Goal: Task Accomplishment & Management: Complete application form

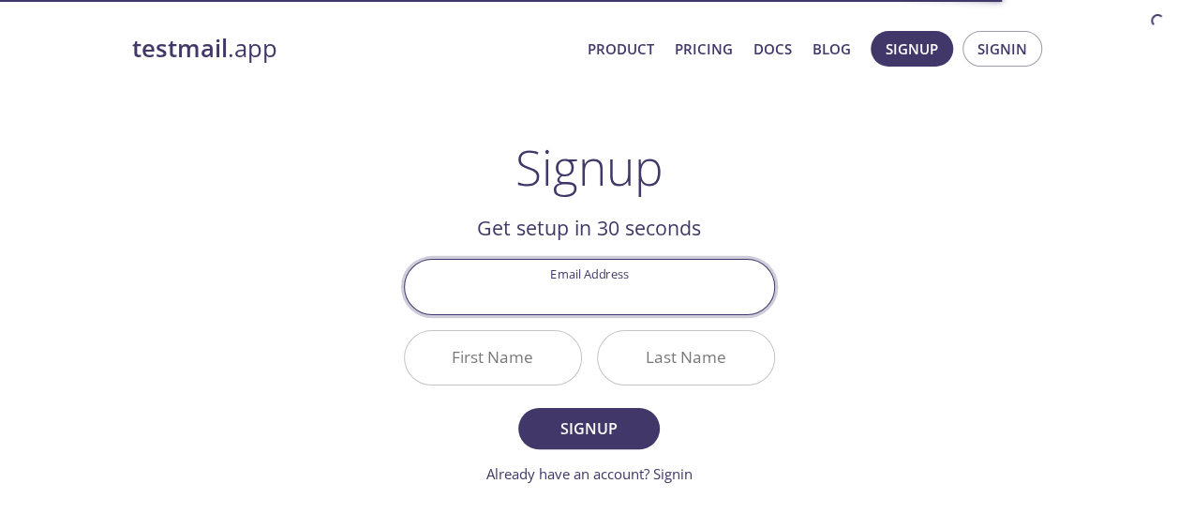
click at [605, 287] on input "Email Address" at bounding box center [589, 286] width 369 height 53
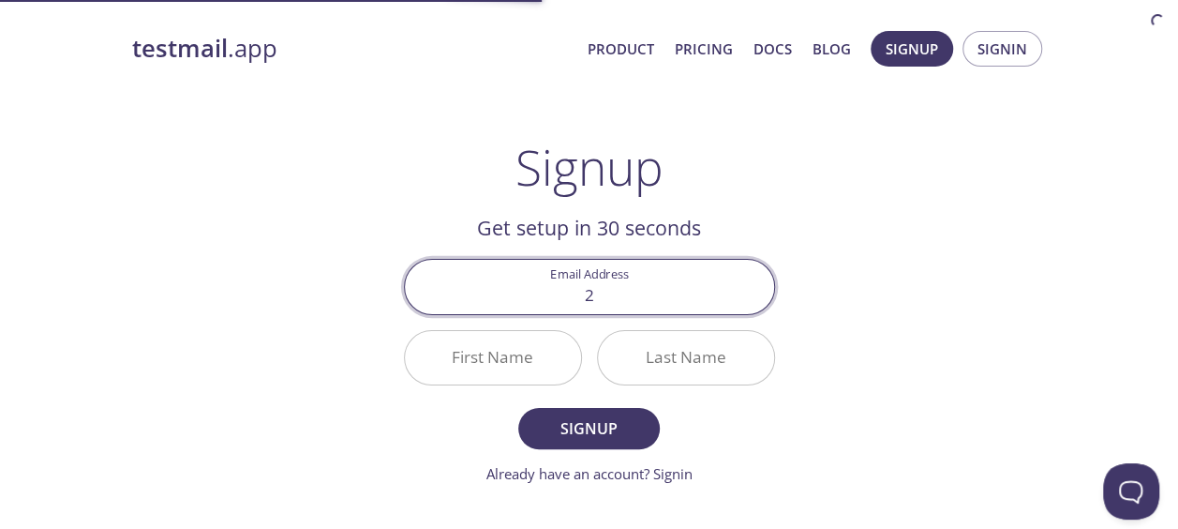
type input "[EMAIL_ADDRESS][DOMAIN_NAME]"
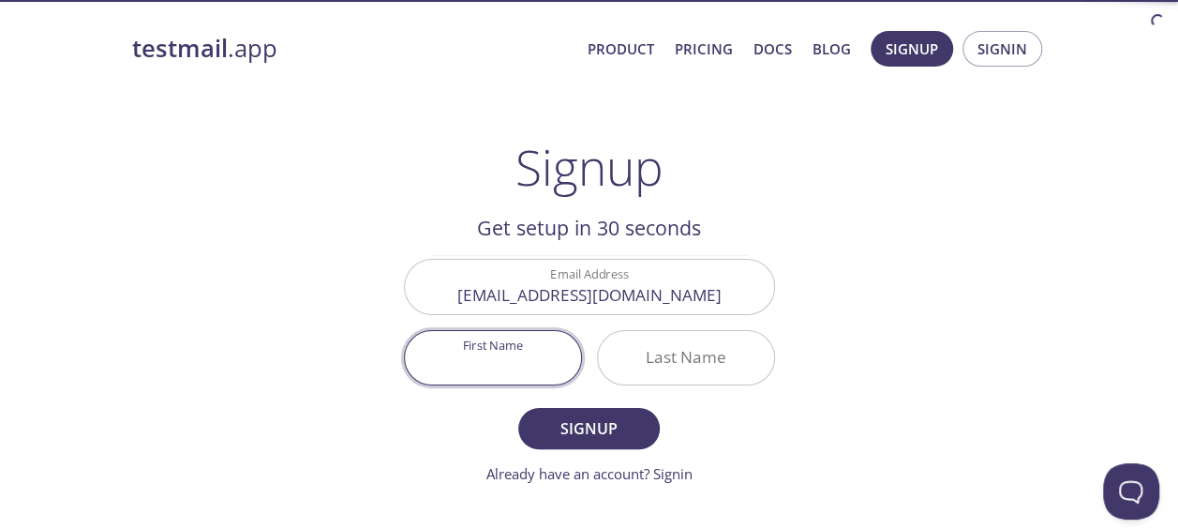
click at [533, 352] on input "First Name" at bounding box center [493, 357] width 176 height 53
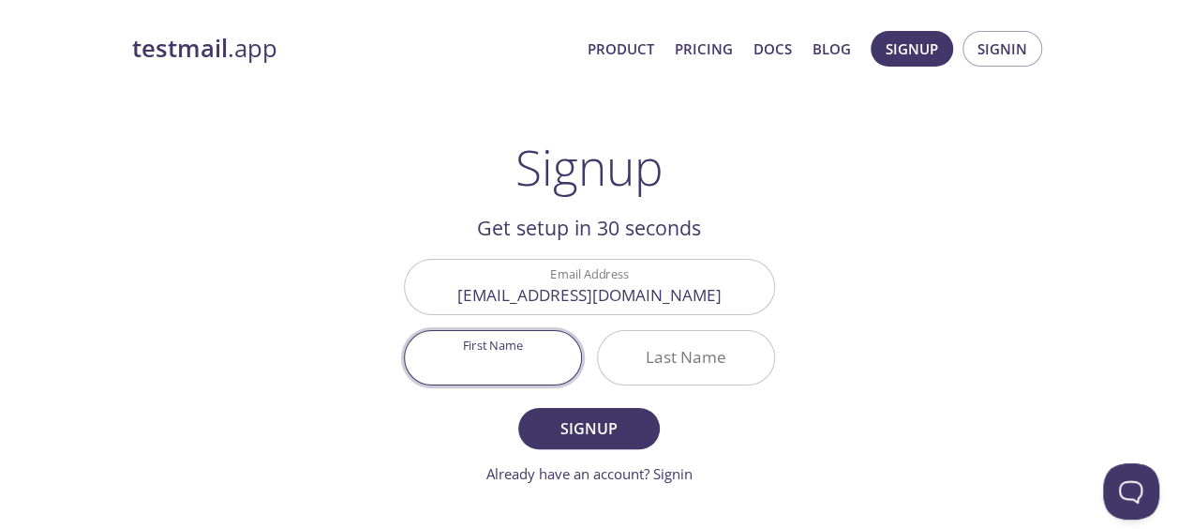
click at [521, 355] on input "First Name" at bounding box center [493, 357] width 176 height 53
type input "Chenatif"
click at [662, 366] on input "Last Name" at bounding box center [686, 357] width 176 height 53
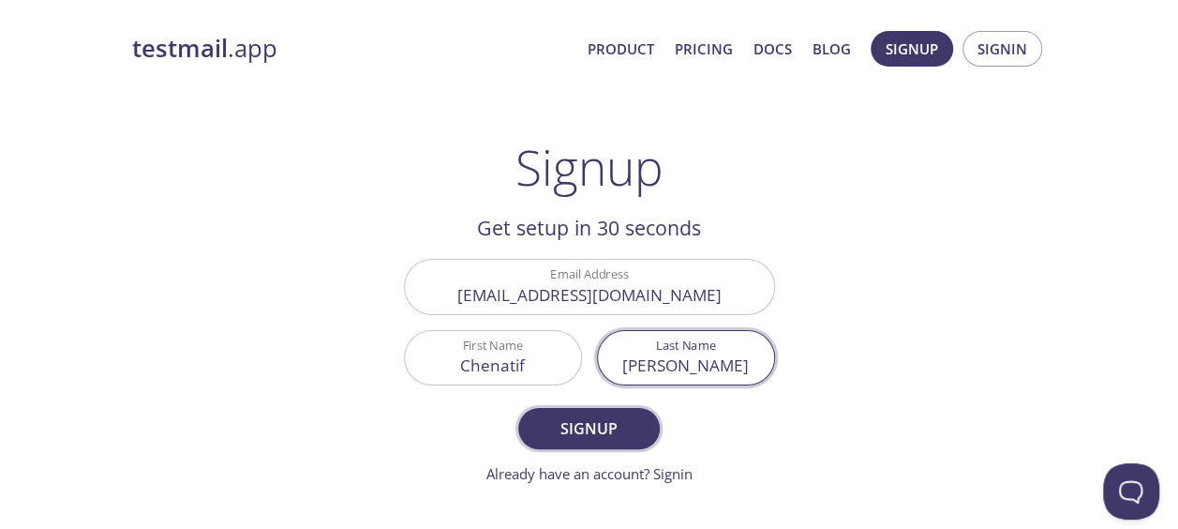
type input "[PERSON_NAME]"
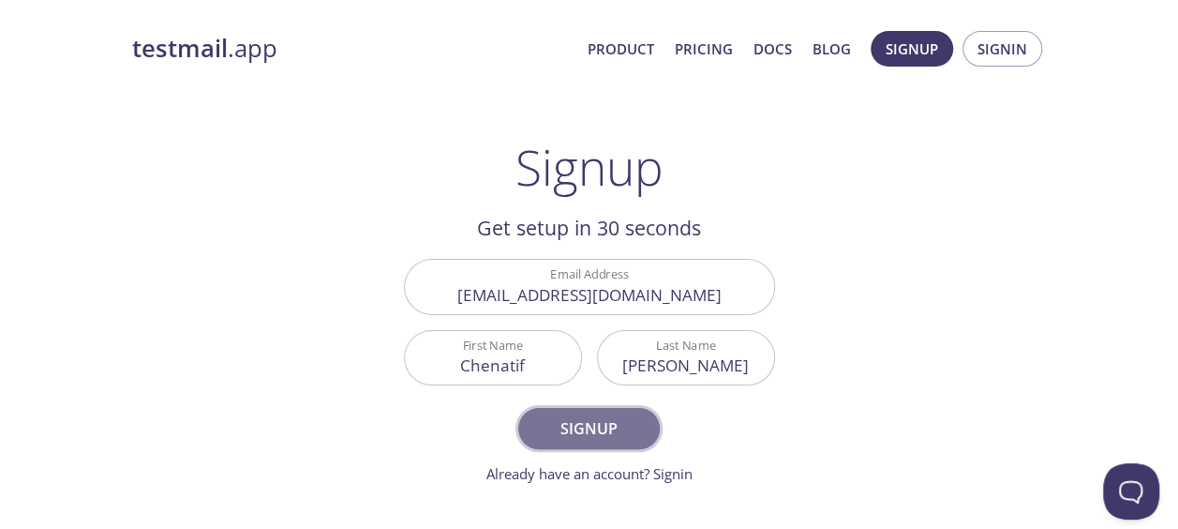
click at [625, 416] on span "Signup" at bounding box center [588, 428] width 99 height 26
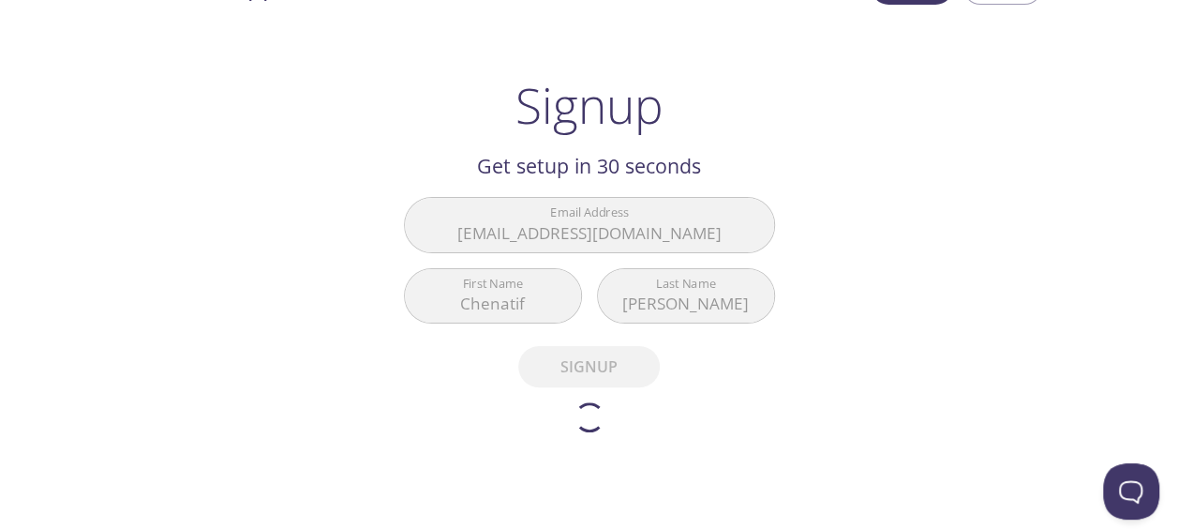
scroll to position [20, 0]
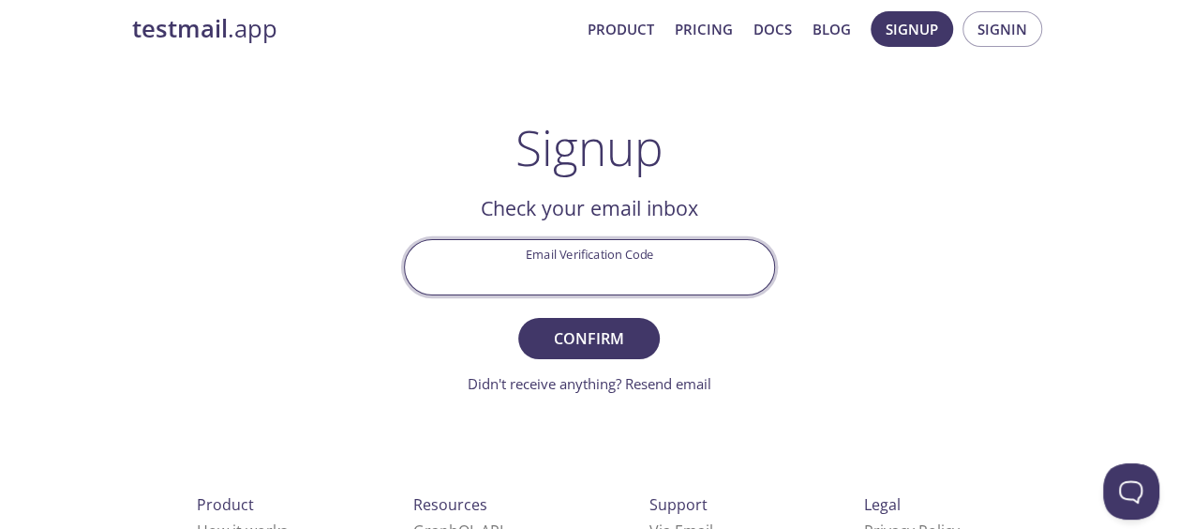
click at [574, 279] on input "Email Verification Code" at bounding box center [589, 266] width 369 height 53
paste input "CW2FMTE"
type input "CW2FMTE"
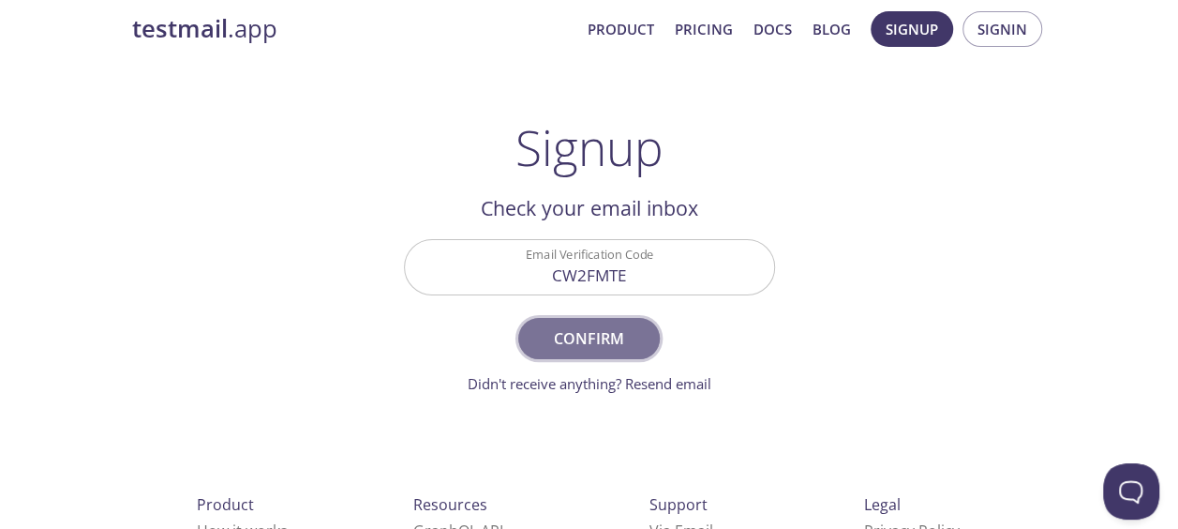
click at [600, 330] on span "Confirm" at bounding box center [588, 338] width 99 height 26
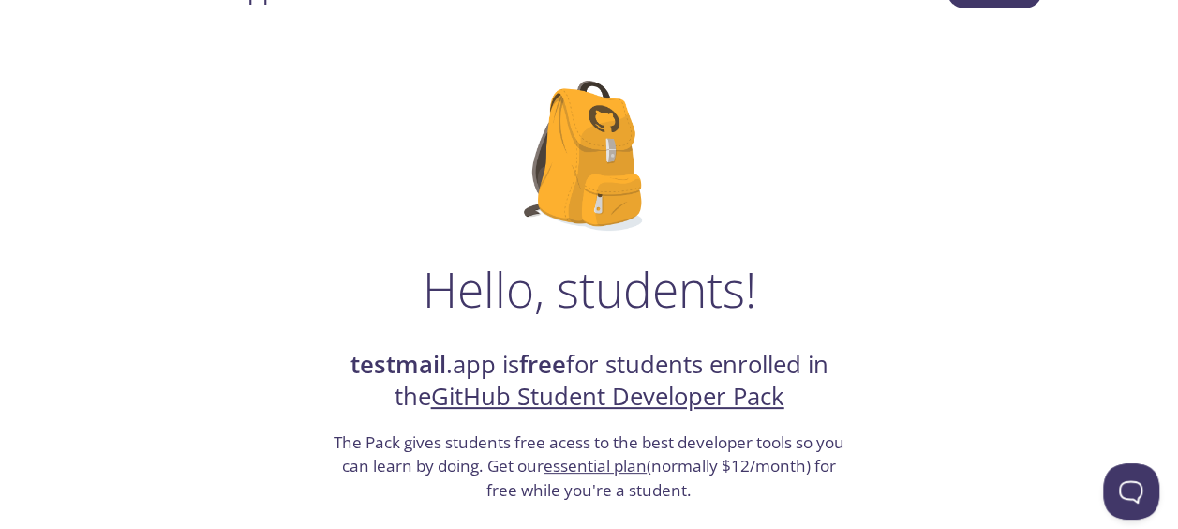
scroll to position [62, 0]
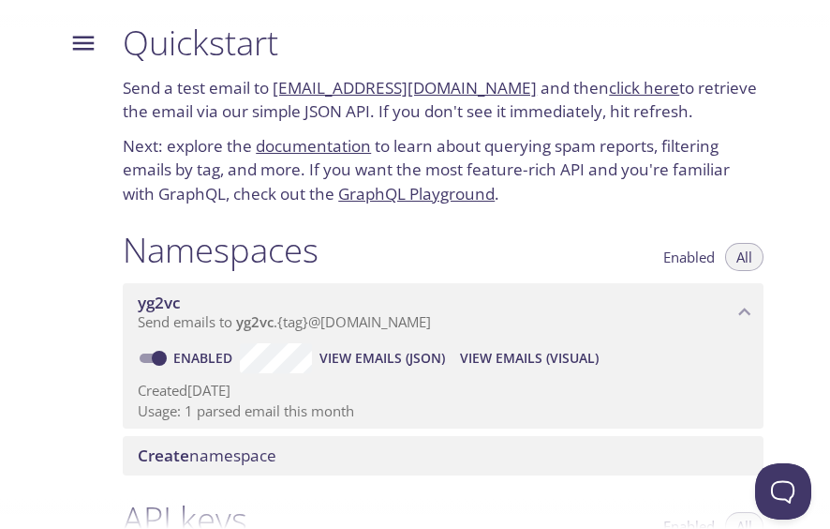
click at [611, 86] on link "click here" at bounding box center [644, 88] width 70 height 22
click at [84, 41] on icon "Menu" at bounding box center [83, 43] width 28 height 28
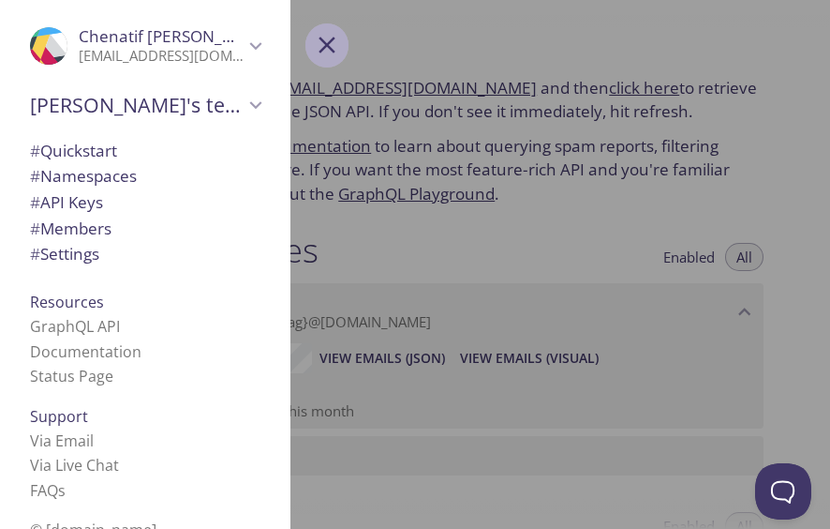
click at [330, 24] on button "Menu" at bounding box center [327, 44] width 43 height 43
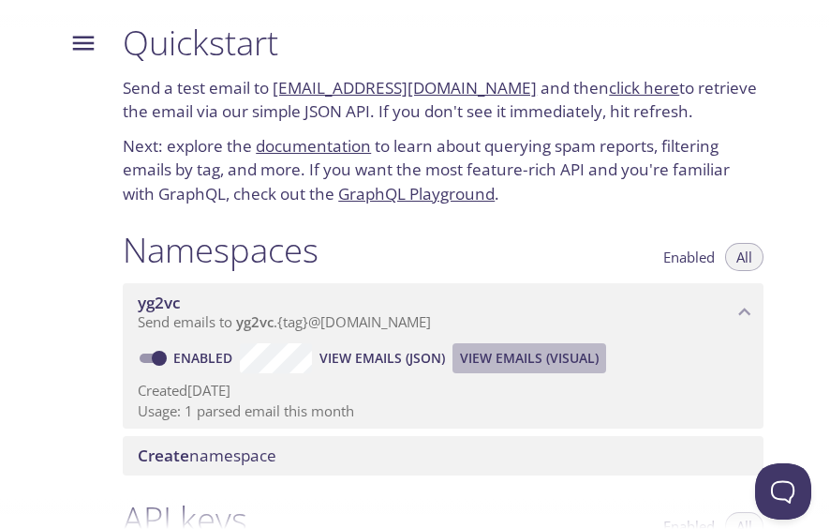
click at [589, 364] on span "View Emails (Visual)" at bounding box center [529, 358] width 139 height 22
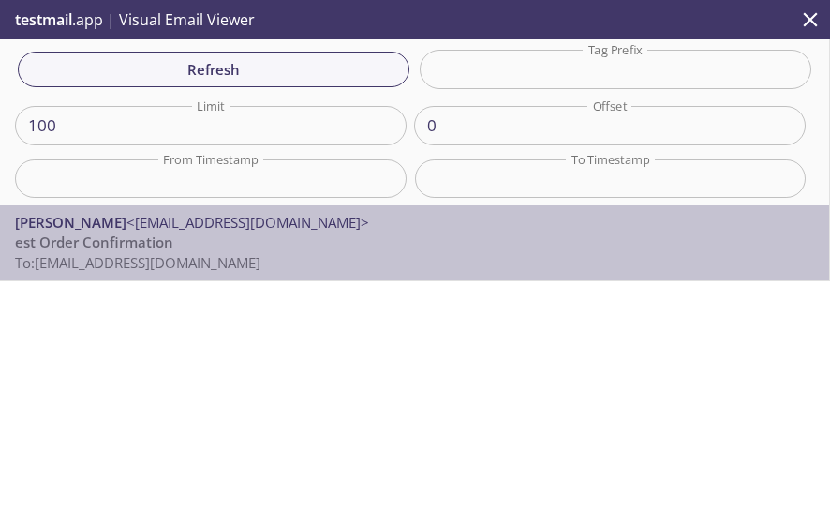
click at [644, 214] on span "[PERSON_NAME] <[EMAIL_ADDRESS][DOMAIN_NAME]>" at bounding box center [414, 223] width 799 height 20
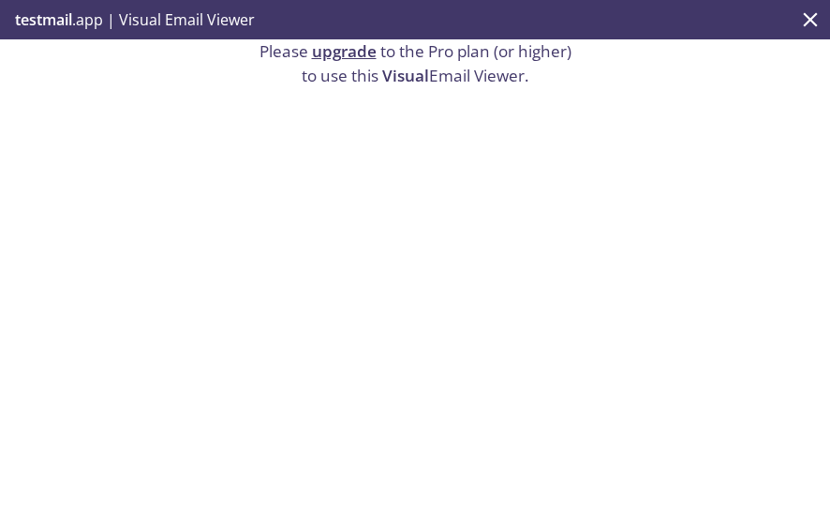
click at [405, 69] on span "Visual" at bounding box center [405, 76] width 47 height 22
click at [650, 212] on div "Please upgrade to the Pro plan (or higher) to use this Visual Email Viewer." at bounding box center [415, 282] width 830 height 487
click at [813, 22] on icon "close" at bounding box center [811, 19] width 14 height 14
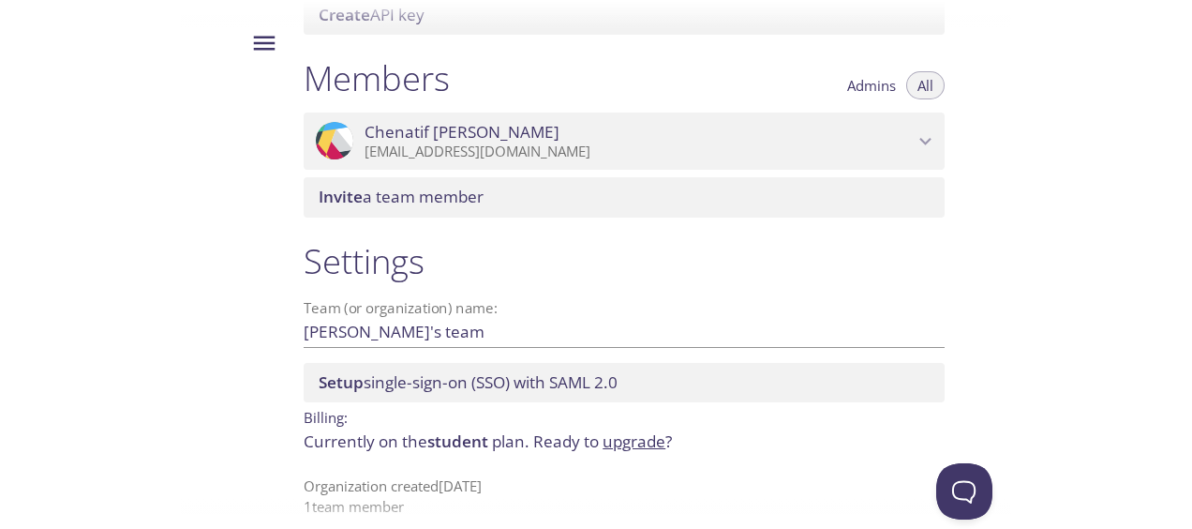
scroll to position [787, 0]
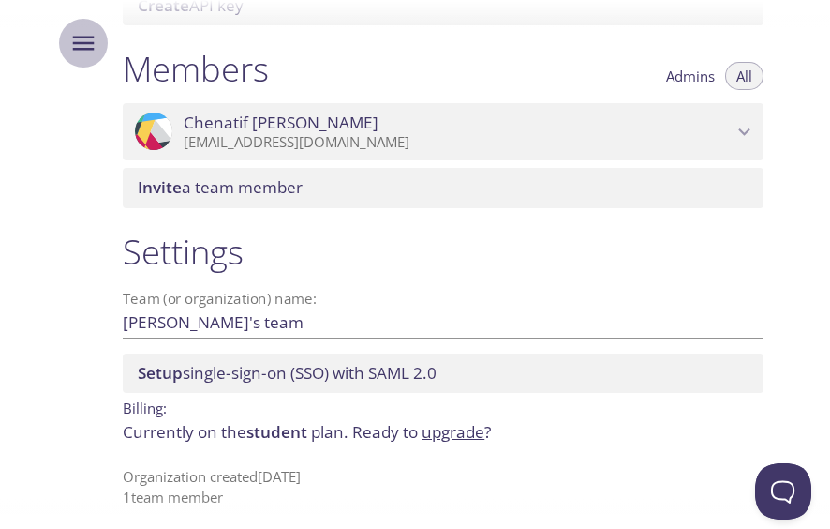
click at [69, 32] on icon "Menu" at bounding box center [83, 43] width 28 height 28
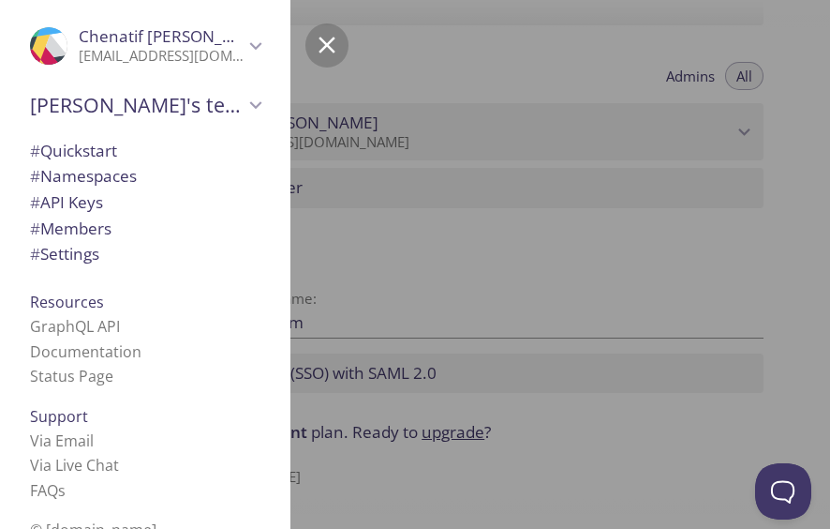
click at [180, 318] on li "GraphQL API" at bounding box center [145, 326] width 231 height 24
click at [94, 316] on link "GraphQL API" at bounding box center [75, 326] width 90 height 21
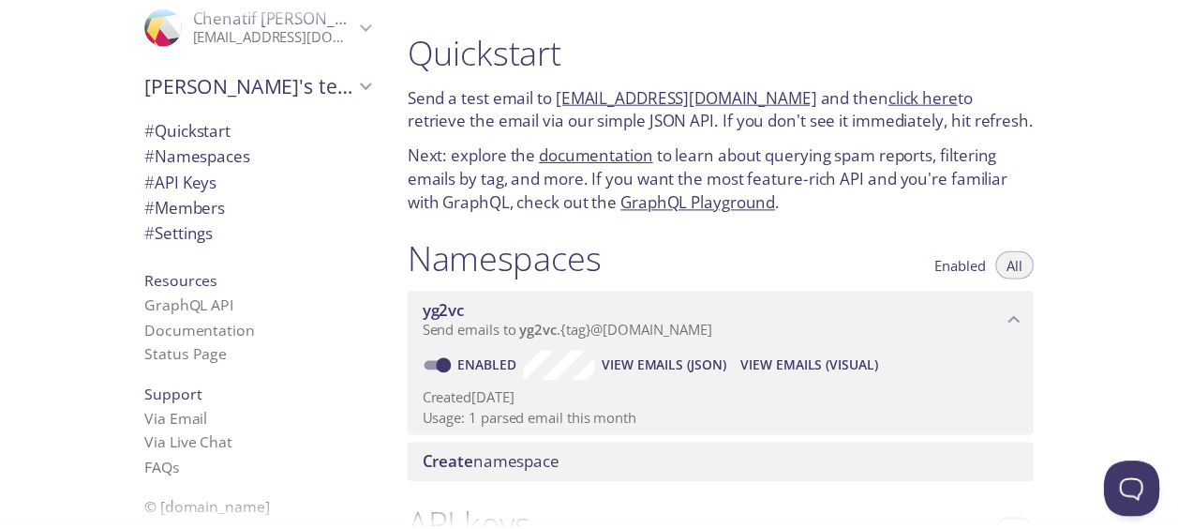
scroll to position [804, 0]
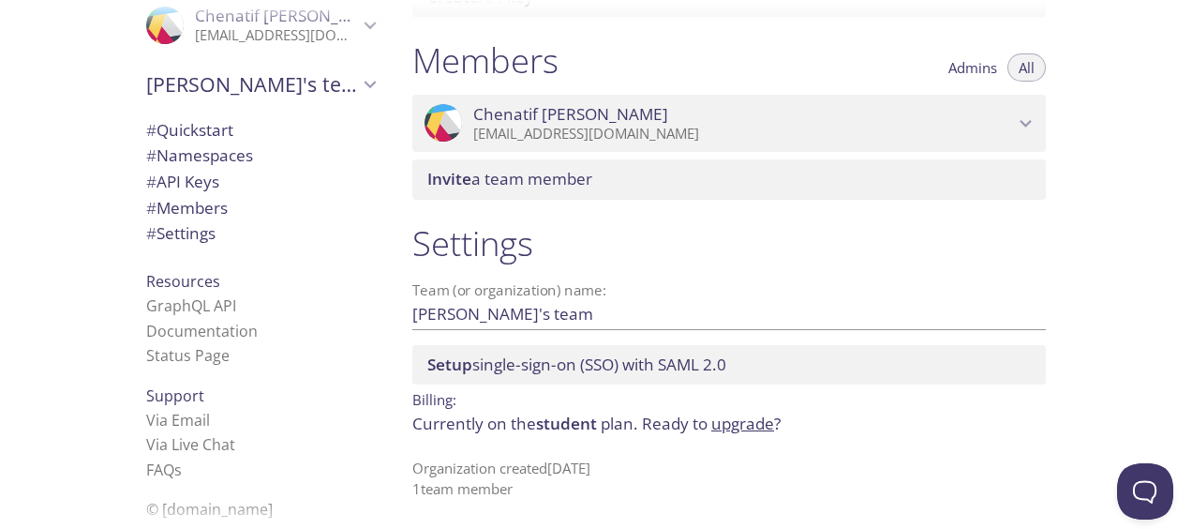
click at [750, 420] on link "upgrade" at bounding box center [742, 423] width 63 height 22
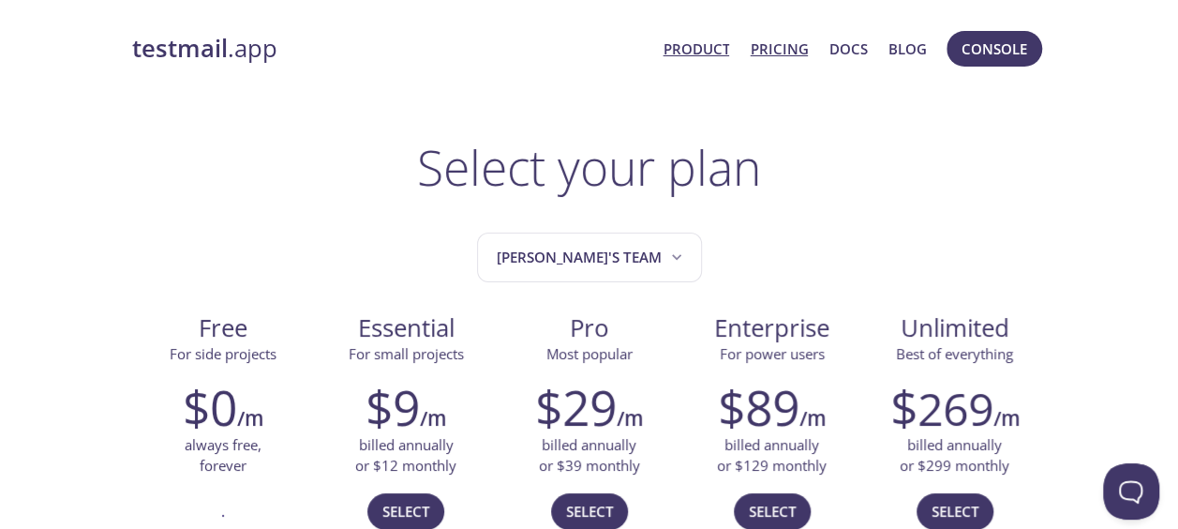
click at [699, 45] on link "Product" at bounding box center [696, 49] width 67 height 24
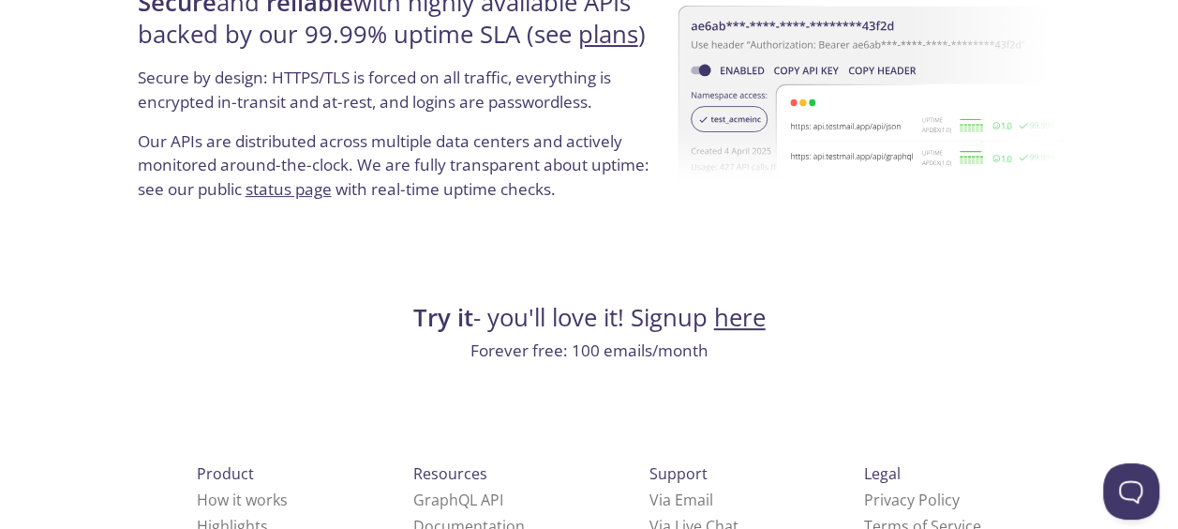
scroll to position [3757, 0]
